Goal: Task Accomplishment & Management: Complete application form

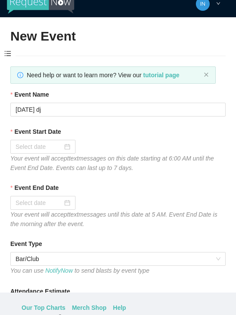
type textarea "Thanks for coming to Guitars and Cadillacs! Follow us on FB & IG @guitarsandcad…"
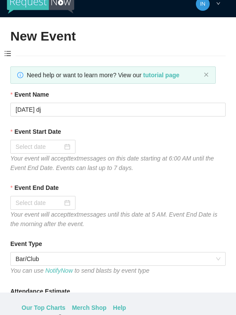
type textarea "Thanks for coming to Guitars and Cadillacs! Follow us on FB & IG @guitarsandcad…"
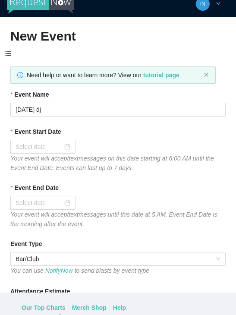
type textarea "Thanks for coming to Guitars and Cadillacs! Follow us on FB & IG @guitarsandcad…"
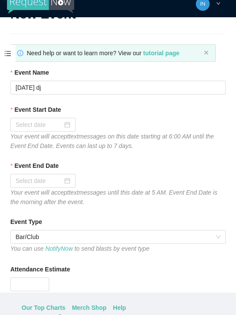
type textarea "Thanks for coming to Guitars and Cadillacs! Follow us on FB & IG @guitarsandcad…"
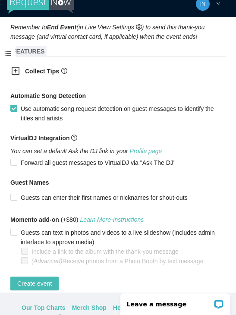
click at [40, 288] on span "Create event" at bounding box center [34, 283] width 35 height 9
type textarea "Thanks for coming to Guitars and Cadillacs! Follow us on FB & IG @guitarsandcad…"
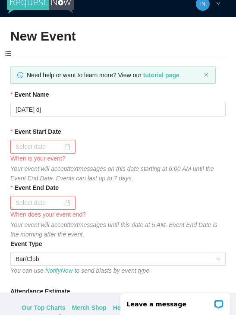
click at [9, 54] on span at bounding box center [8, 54] width 16 height 18
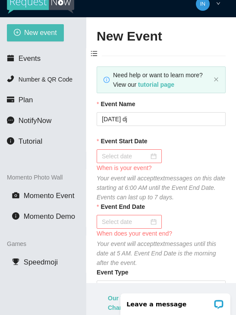
type textarea "Thanks for coming to Guitars and Cadillacs! Follow us on FB & IG @guitarsandcad…"
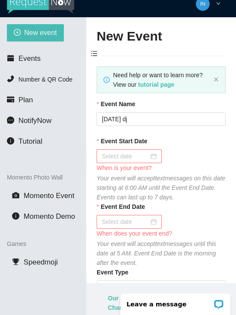
type textarea "Thanks for coming to Guitars and Cadillacs! Follow us on FB & IG @guitarsandcad…"
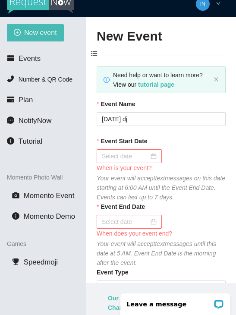
type textarea "Thanks for coming to Guitars and Cadillacs! Follow us on FB & IG @guitarsandcad…"
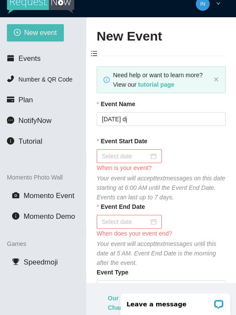
type textarea "Thanks for coming to Guitars and Cadillacs! Follow us on FB & IG @guitarsandcad…"
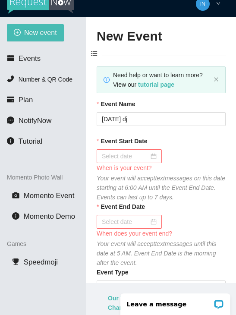
type textarea "Thanks for coming to Guitars and Cadillacs! Follow us on FB & IG @guitarsandcad…"
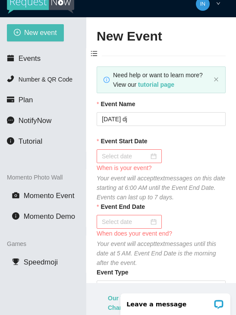
type textarea "Thanks for coming to Guitars and Cadillacs! Follow us on FB & IG @guitarsandcad…"
click at [28, 60] on span "Events" at bounding box center [30, 58] width 22 height 8
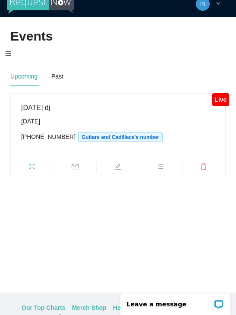
click at [54, 113] on div "[DATE] dj [DATE] [PHONE_NUMBER] Guitars and Cadillacs's number" at bounding box center [118, 125] width 194 height 46
click at [42, 110] on div "[DATE] dj" at bounding box center [118, 107] width 194 height 11
click at [44, 119] on div "[DATE]" at bounding box center [118, 121] width 194 height 9
click at [41, 120] on div "[DATE]" at bounding box center [118, 121] width 194 height 9
click at [38, 108] on div "[DATE] dj" at bounding box center [118, 107] width 194 height 11
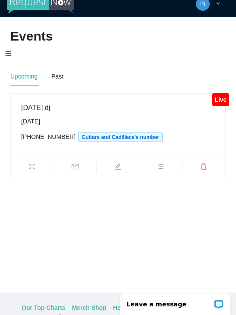
click at [44, 109] on div "[DATE] dj" at bounding box center [118, 107] width 194 height 11
click at [44, 113] on div "[DATE] dj [DATE] [PHONE_NUMBER] Guitars and Cadillacs's number" at bounding box center [118, 125] width 194 height 46
click at [45, 114] on div "[DATE] dj [DATE] [PHONE_NUMBER] Guitars and Cadillacs's number" at bounding box center [118, 125] width 194 height 46
click at [41, 97] on div "[DATE] dj [DATE] [PHONE_NUMBER] Guitars and Cadillacs's number" at bounding box center [118, 125] width 215 height 63
click at [222, 100] on div "Live" at bounding box center [220, 99] width 17 height 13
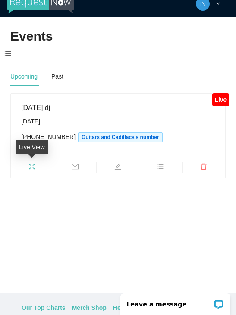
click at [32, 166] on icon "fullscreen" at bounding box center [31, 166] width 7 height 7
